Goal: Task Accomplishment & Management: Complete application form

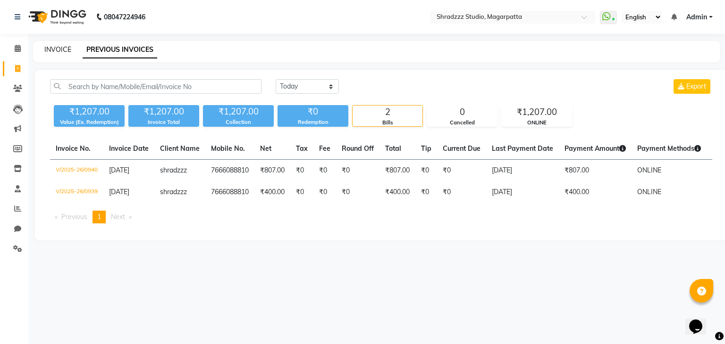
click at [59, 48] on link "INVOICE" at bounding box center [57, 49] width 27 height 8
select select "4544"
select select "service"
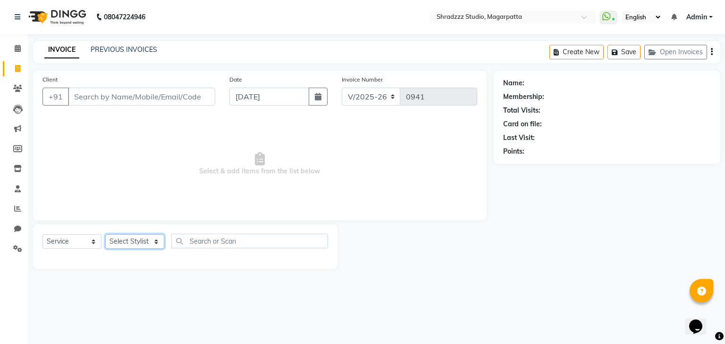
click at [126, 240] on select "Select Stylist [PERSON_NAME] Manager [MEDICAL_DATA][PERSON_NAME] Sameer [PERSON…" at bounding box center [134, 241] width 59 height 15
select select "39784"
click at [105, 235] on select "Select Stylist [PERSON_NAME] Manager [MEDICAL_DATA][PERSON_NAME] Sameer [PERSON…" at bounding box center [134, 241] width 59 height 15
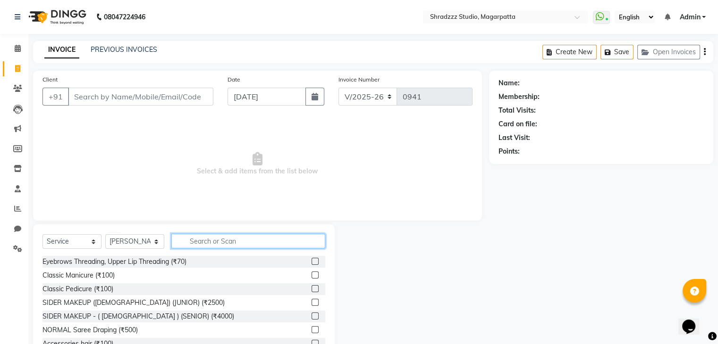
click at [241, 240] on input "text" at bounding box center [248, 241] width 154 height 15
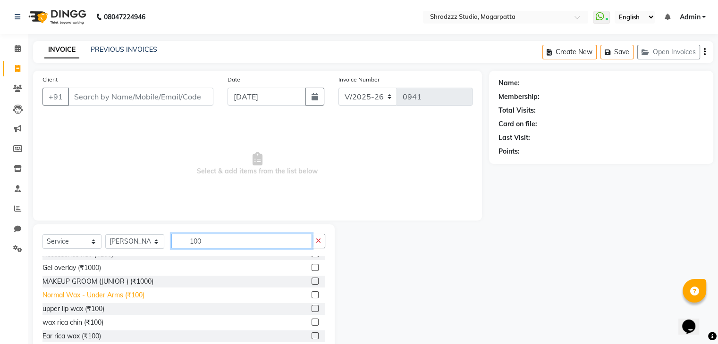
scroll to position [35, 0]
type input "100"
click at [78, 295] on div "Normal Wax - Under Arms (₹100)" at bounding box center [93, 295] width 102 height 10
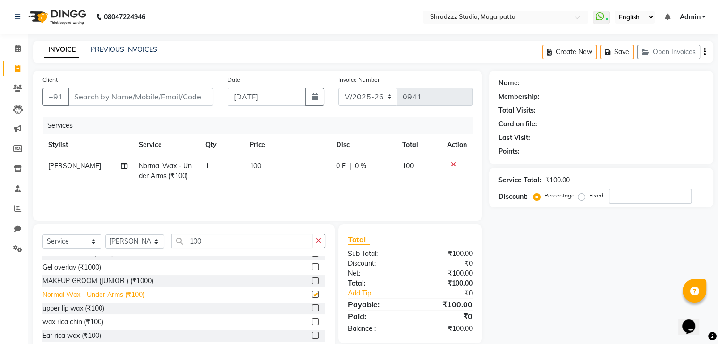
checkbox input "false"
click at [210, 241] on input "100" at bounding box center [241, 241] width 141 height 15
type input "1"
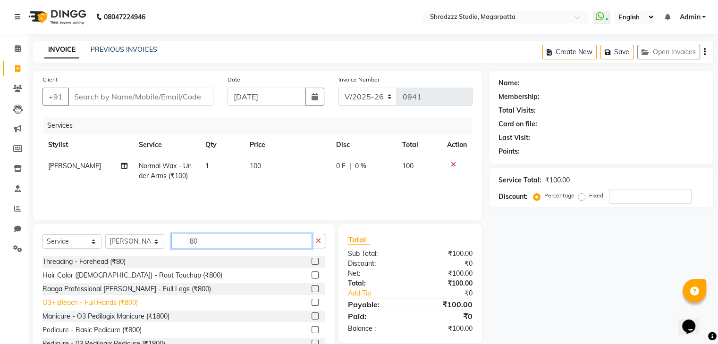
scroll to position [0, 0]
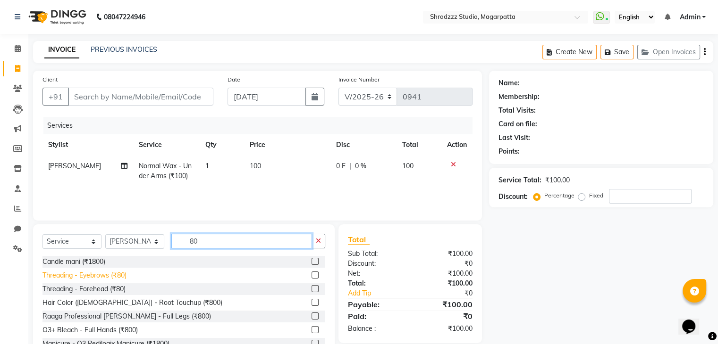
type input "80"
click at [96, 278] on div "Threading - Eyebrows (₹80)" at bounding box center [84, 276] width 84 height 10
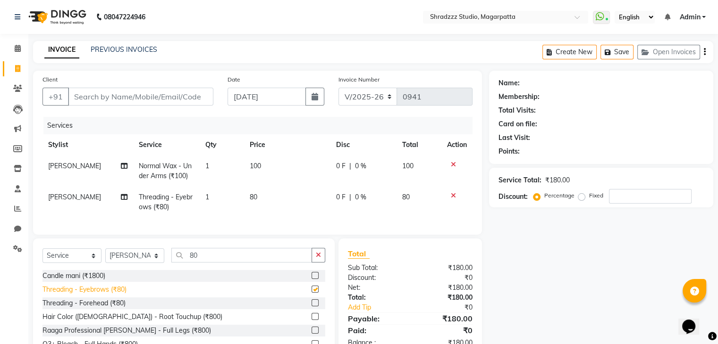
checkbox input "false"
click at [222, 263] on input "80" at bounding box center [241, 255] width 141 height 15
type input "8"
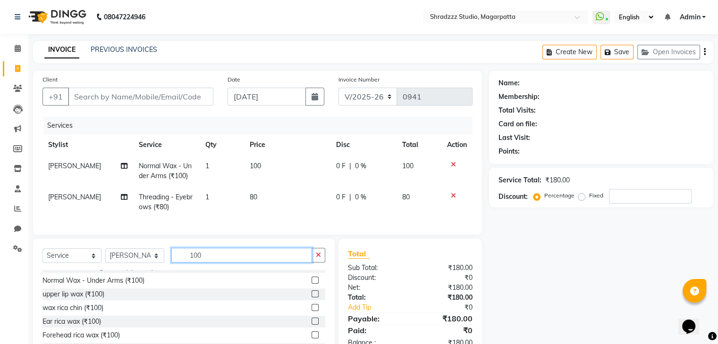
scroll to position [63, 0]
type input "100"
click at [68, 300] on div "upper lip wax (₹100)" at bounding box center [73, 295] width 62 height 10
checkbox input "false"
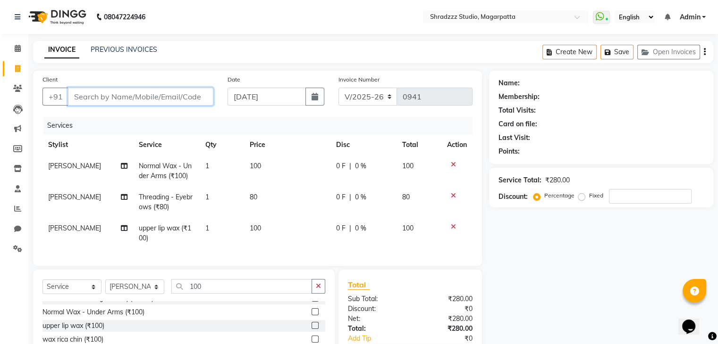
click at [176, 99] on input "Client" at bounding box center [140, 97] width 145 height 18
type input "8"
type input "0"
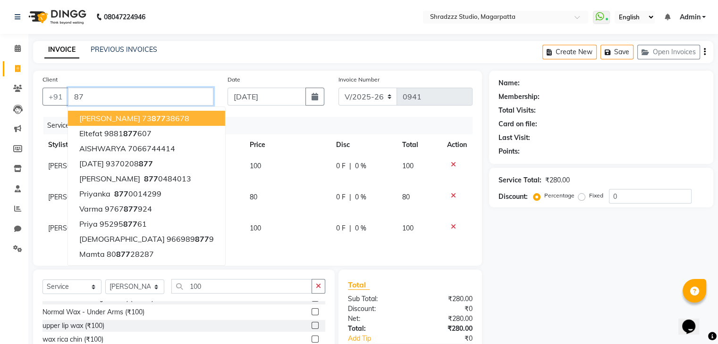
type input "8"
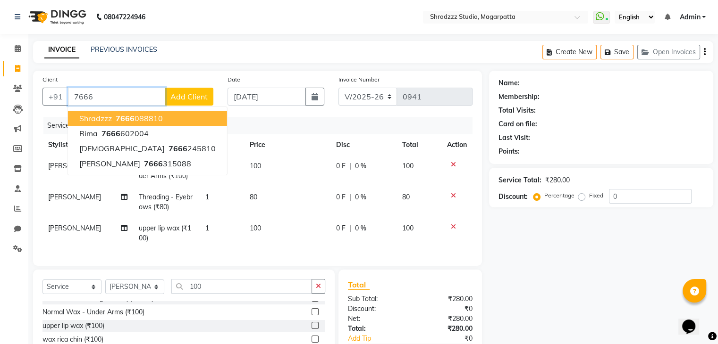
click at [93, 120] on span "shradzzz" at bounding box center [95, 118] width 33 height 9
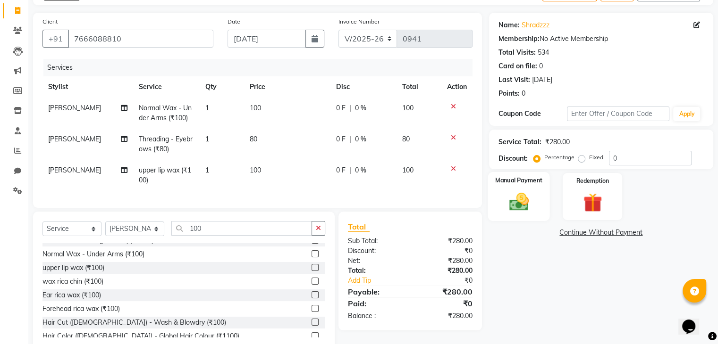
scroll to position [59, 0]
click at [523, 201] on img at bounding box center [518, 202] width 32 height 23
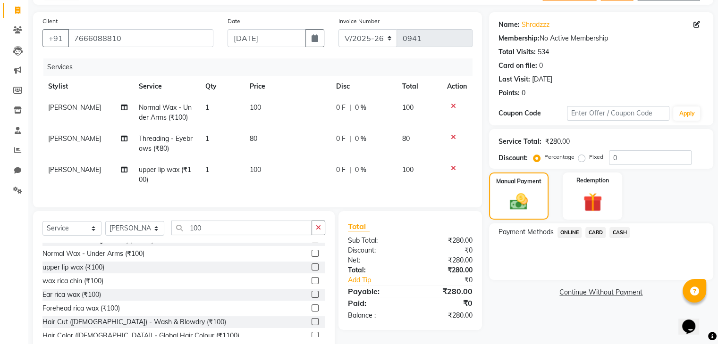
click at [569, 234] on span "ONLINE" at bounding box center [569, 232] width 25 height 11
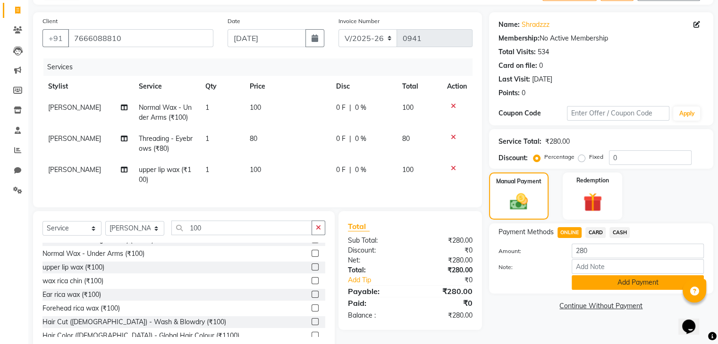
click at [653, 281] on button "Add Payment" at bounding box center [637, 283] width 132 height 15
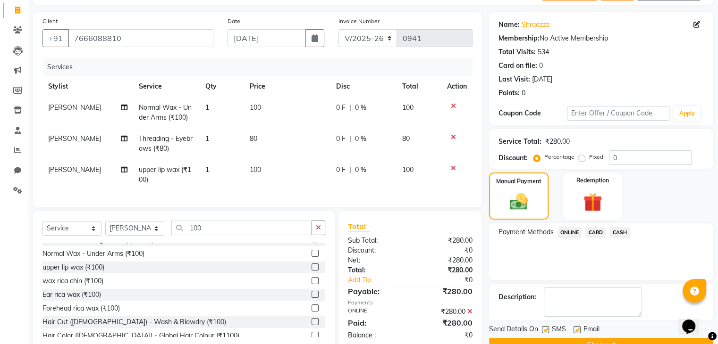
scroll to position [86, 0]
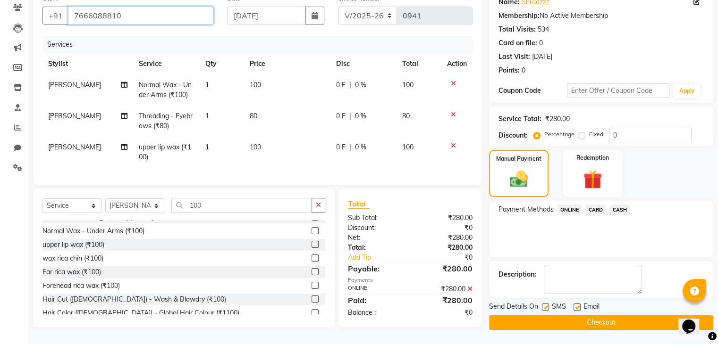
click at [178, 7] on input "7666088810" at bounding box center [140, 16] width 145 height 18
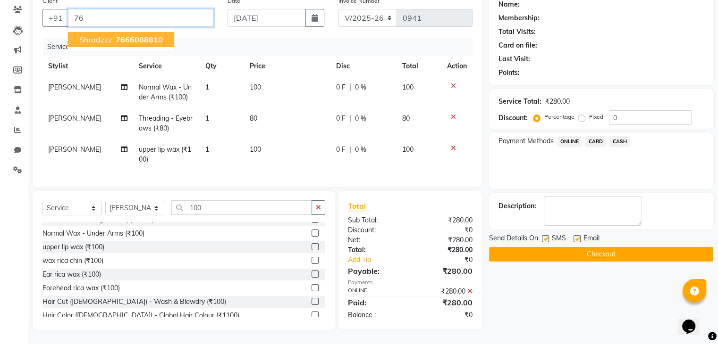
type input "7"
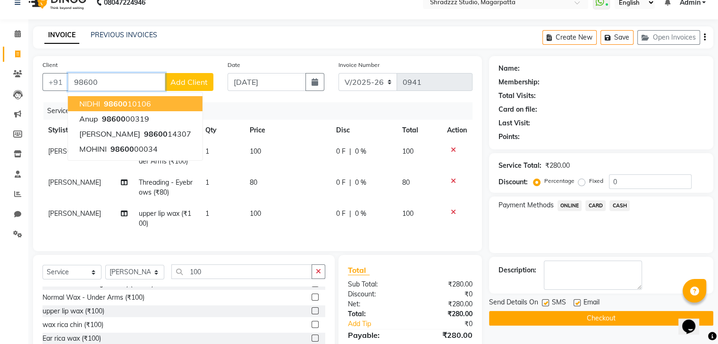
click at [107, 104] on span "98600" at bounding box center [116, 103] width 24 height 9
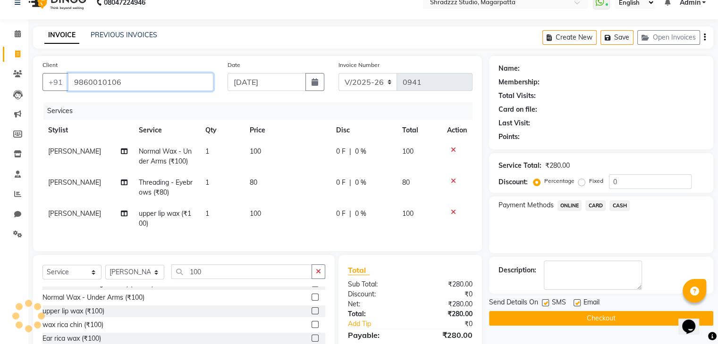
type input "9860010106"
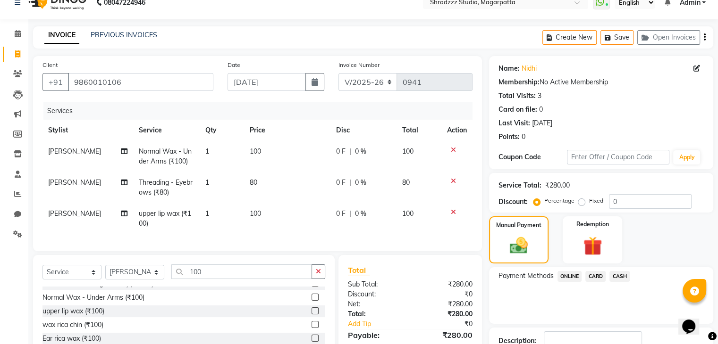
scroll to position [86, 0]
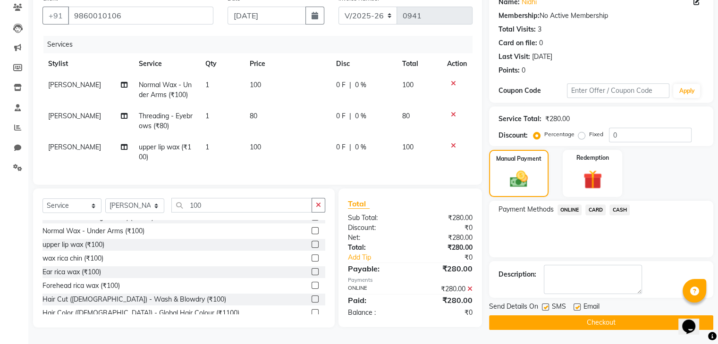
click at [470, 291] on icon at bounding box center [469, 289] width 5 height 7
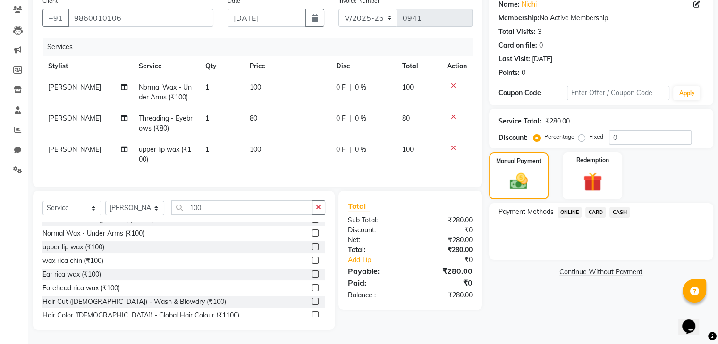
click at [568, 207] on span "ONLINE" at bounding box center [569, 212] width 25 height 11
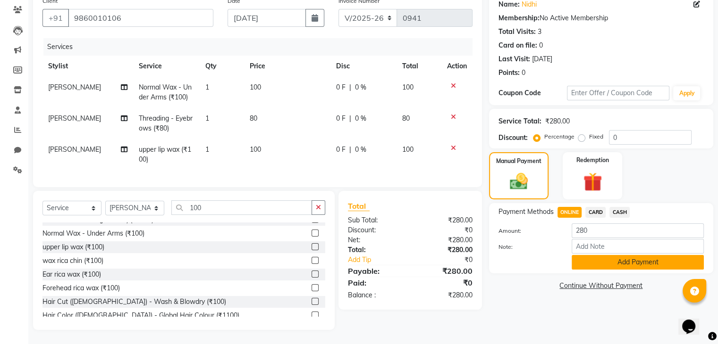
click at [630, 255] on button "Add Payment" at bounding box center [637, 262] width 132 height 15
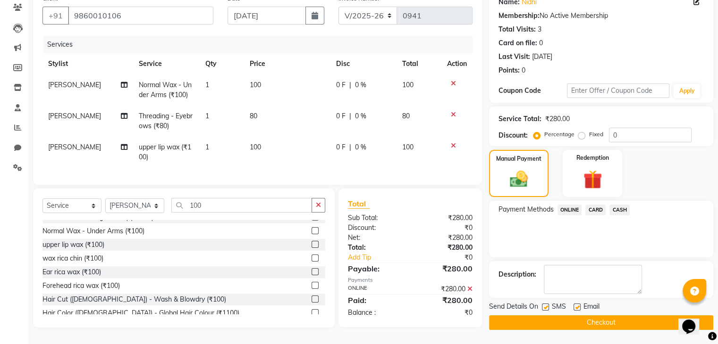
click at [642, 318] on button "Checkout" at bounding box center [601, 323] width 224 height 15
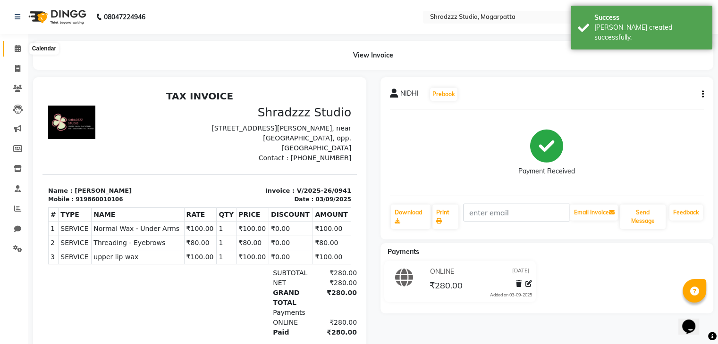
click at [20, 46] on icon at bounding box center [18, 48] width 6 height 7
